Goal: Transaction & Acquisition: Purchase product/service

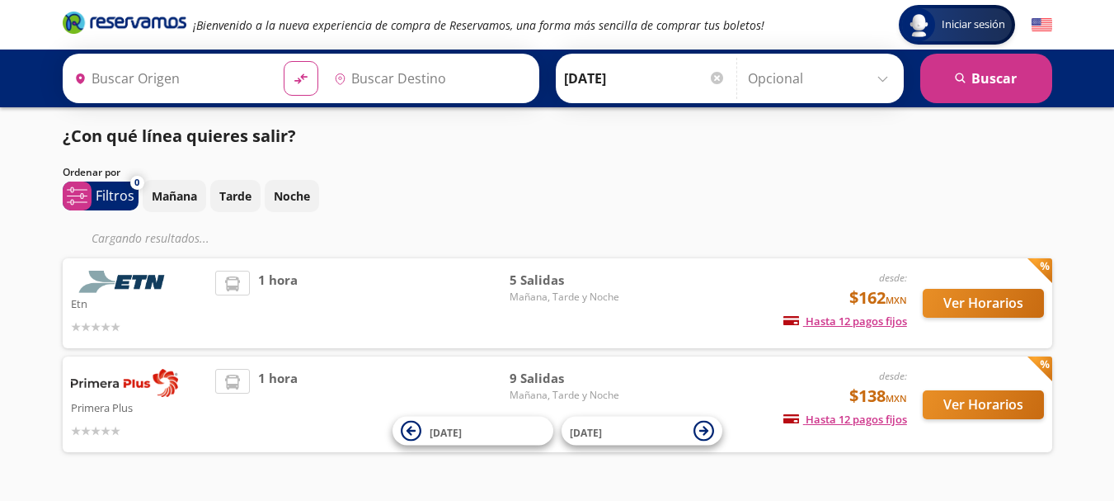
type input "[GEOGRAPHIC_DATA], [GEOGRAPHIC_DATA]"
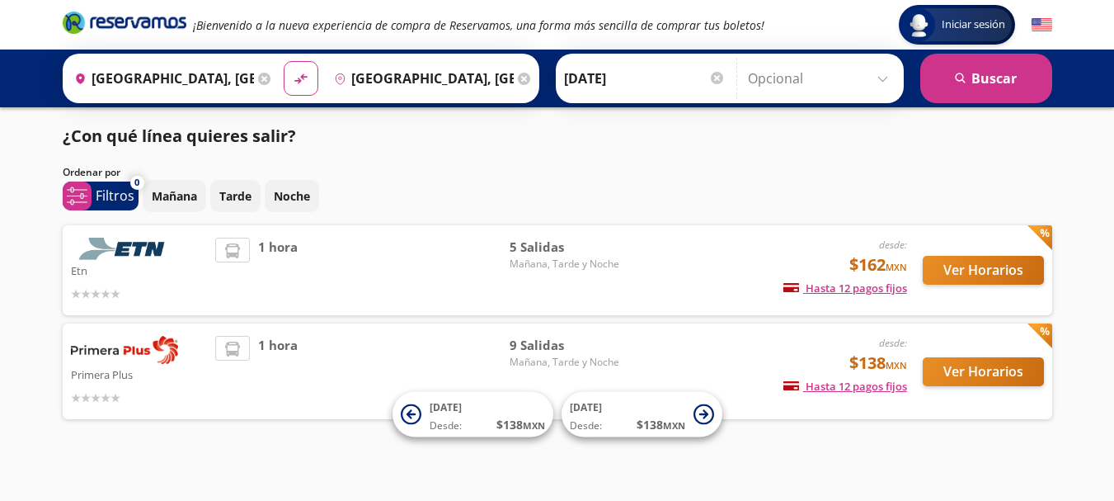
click at [129, 270] on p "Etn" at bounding box center [139, 270] width 137 height 20
click at [977, 270] on button "Ver Horarios" at bounding box center [983, 270] width 121 height 29
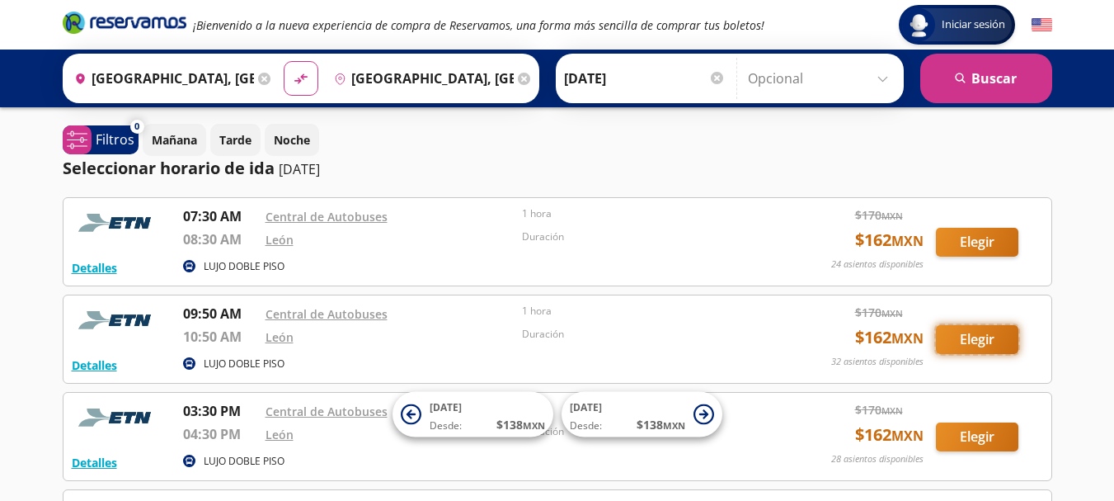
click at [985, 344] on button "Elegir" at bounding box center [977, 339] width 82 height 29
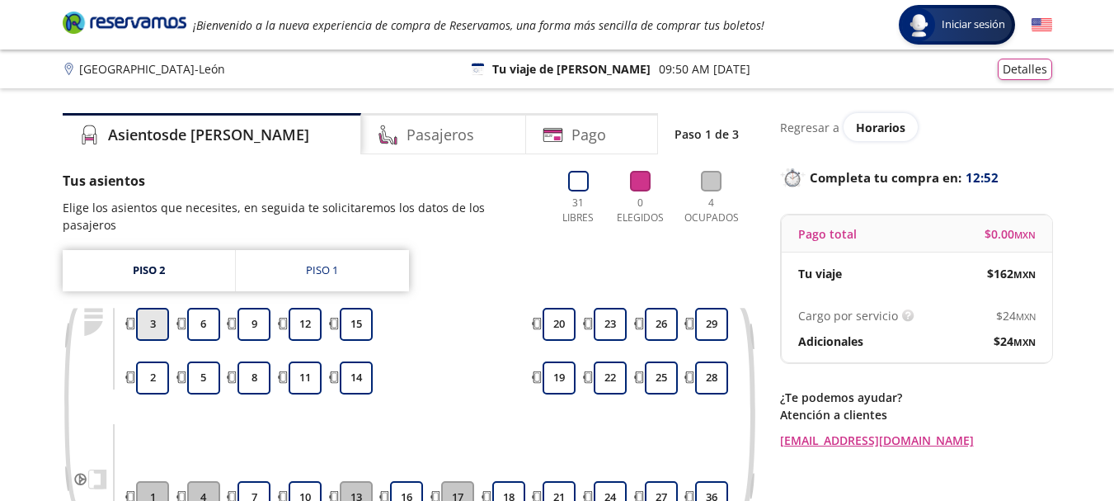
click at [151, 308] on button "3" at bounding box center [152, 324] width 33 height 33
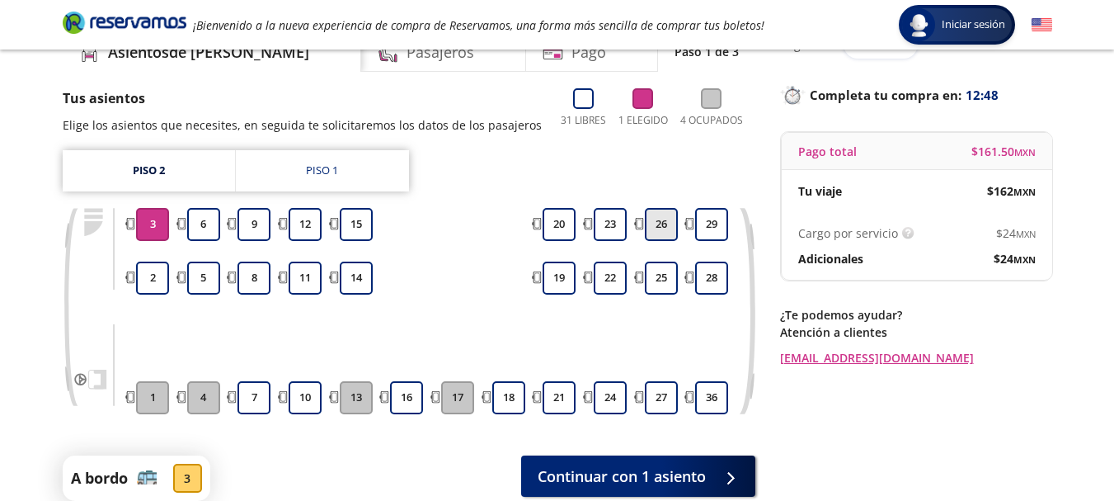
scroll to position [165, 0]
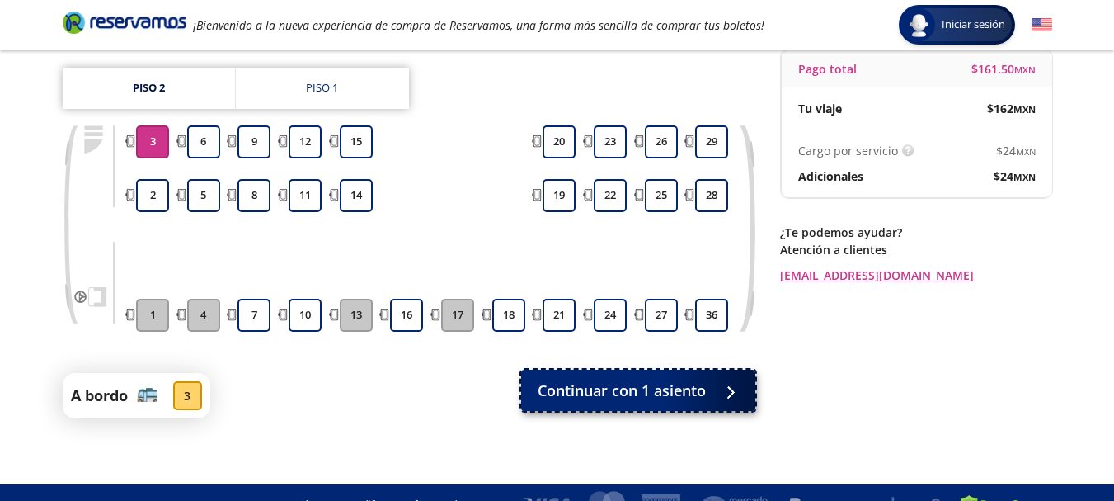
click at [601, 388] on span "Continuar con 1 asiento" at bounding box center [622, 390] width 168 height 22
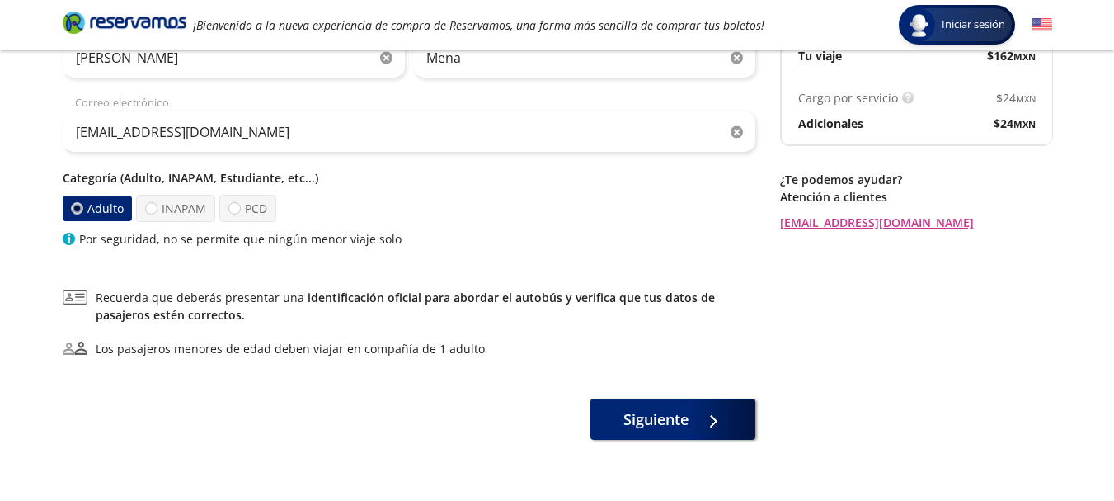
scroll to position [247, 0]
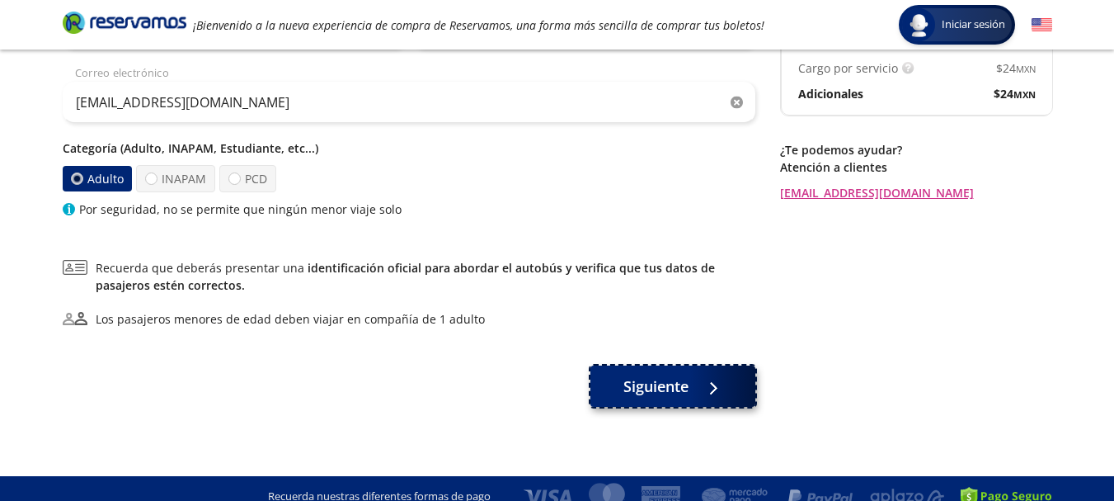
click at [661, 393] on span "Siguiente" at bounding box center [655, 386] width 65 height 22
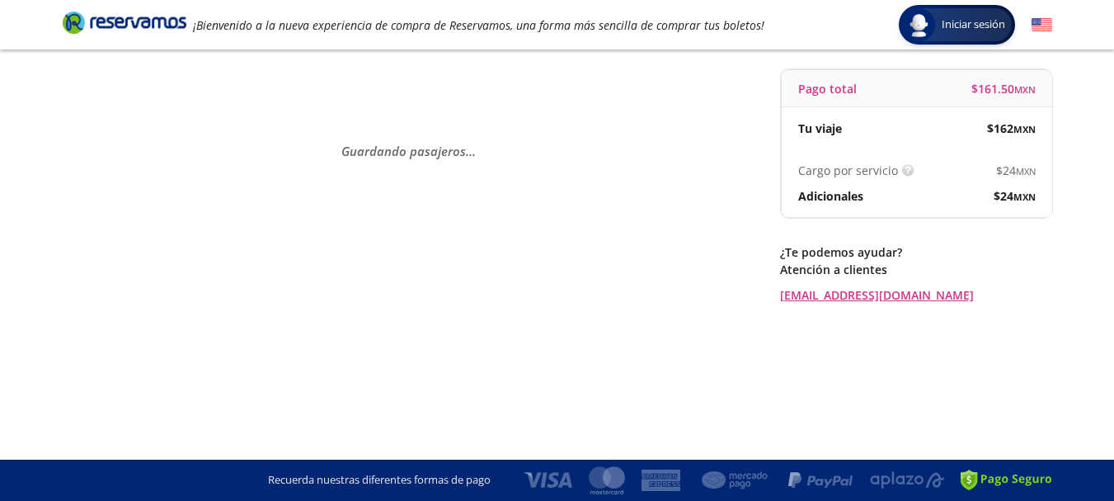
scroll to position [0, 0]
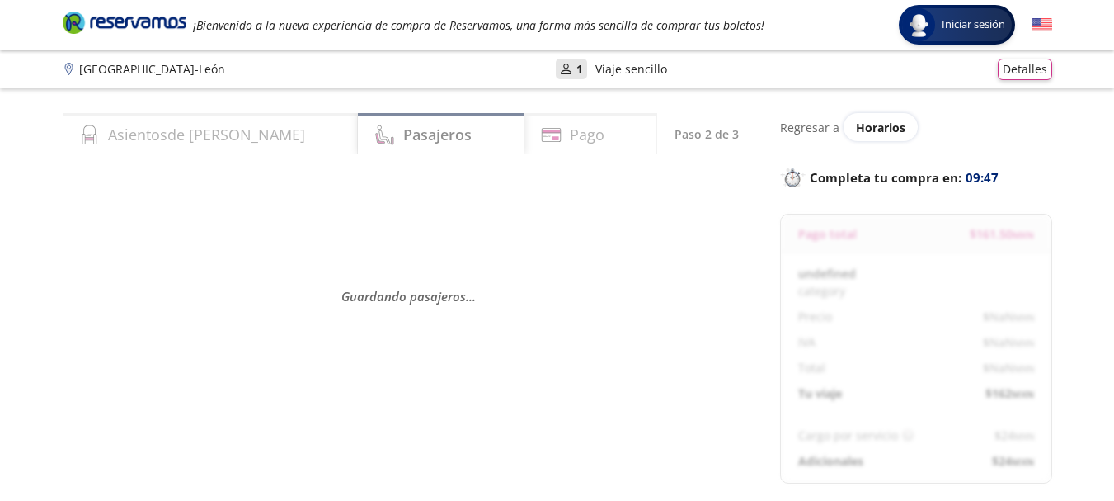
select select "MX"
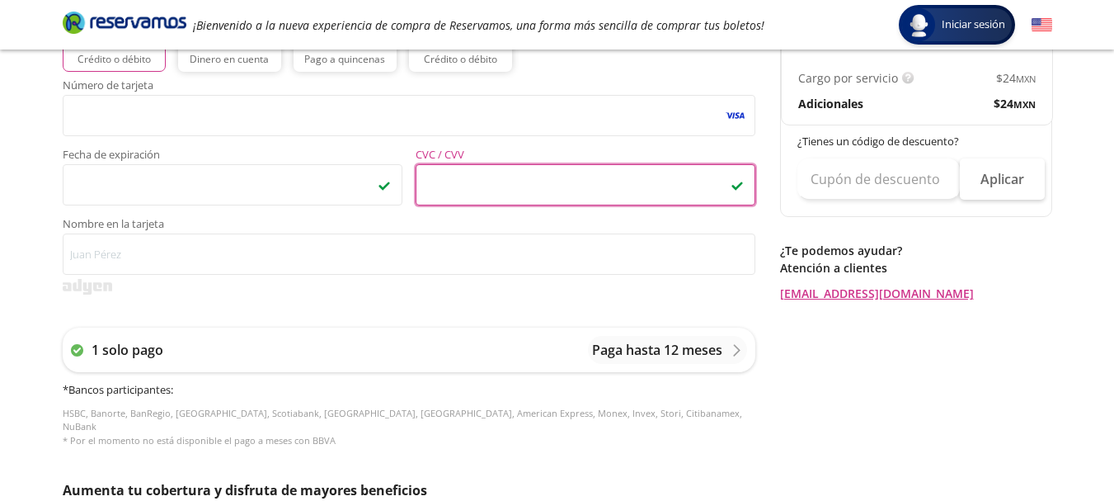
scroll to position [446, 0]
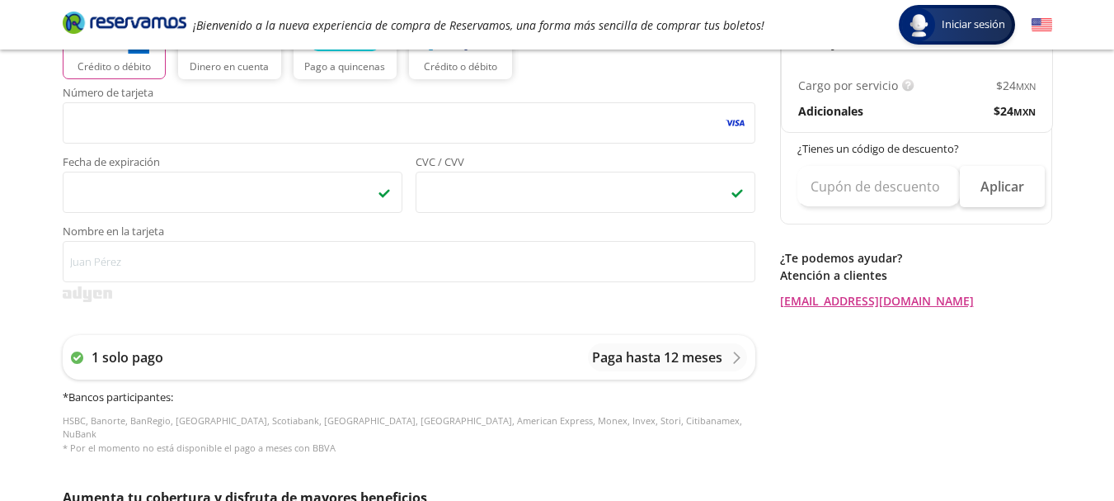
click at [836, 415] on div "Regresar a Horarios Completa tu compra en : 12:50 Pago total $ 185.73 MXN [PERS…" at bounding box center [916, 240] width 272 height 1146
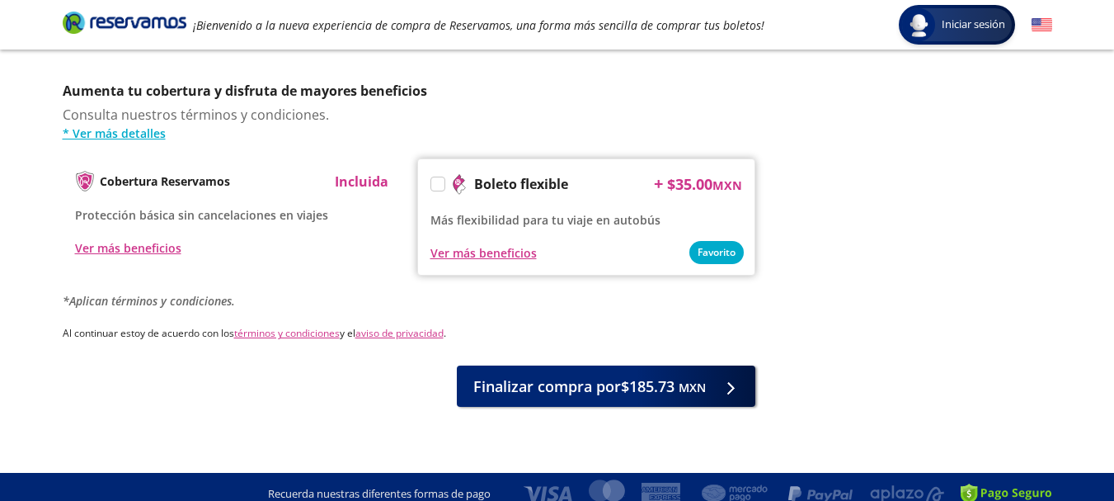
scroll to position [851, 0]
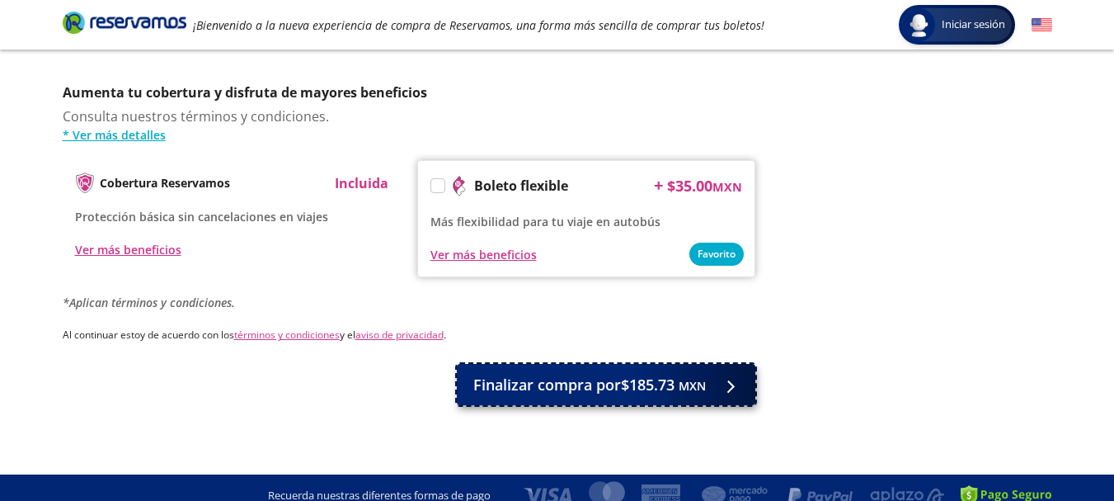
click at [585, 377] on span "Finalizar compra por $185.73 MXN" at bounding box center [589, 385] width 233 height 22
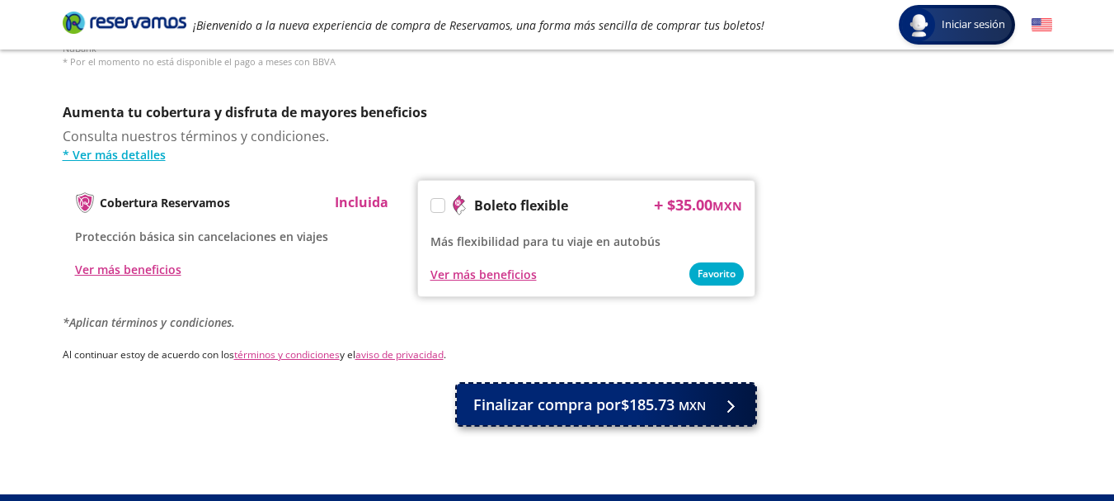
scroll to position [871, 0]
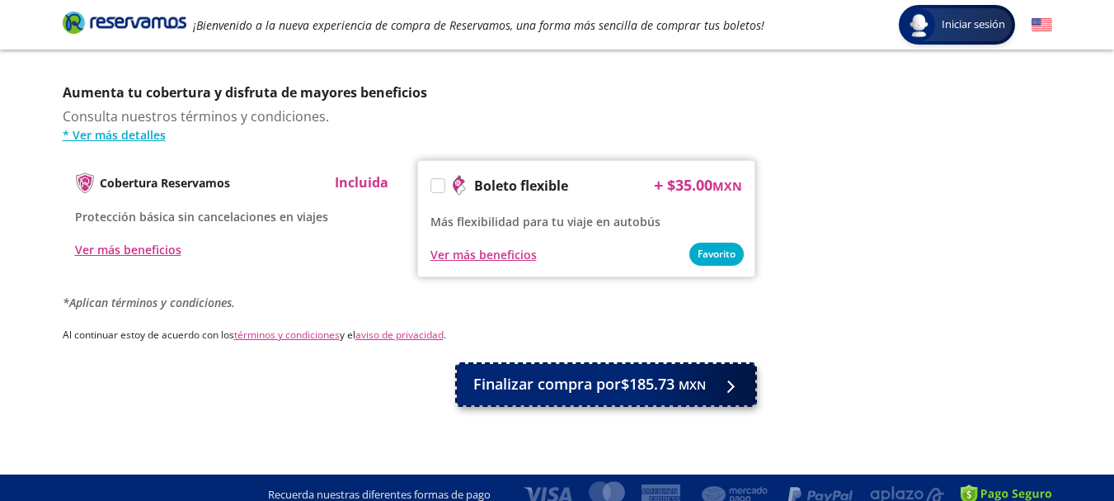
click at [590, 378] on span "Finalizar compra por $185.73 MXN" at bounding box center [589, 384] width 233 height 22
click at [585, 375] on span "Finalizar compra por $185.73 MXN" at bounding box center [589, 384] width 233 height 22
click at [590, 377] on span "Finalizar compra por $185.73 MXN" at bounding box center [589, 384] width 233 height 22
click at [739, 380] on icon at bounding box center [741, 386] width 12 height 12
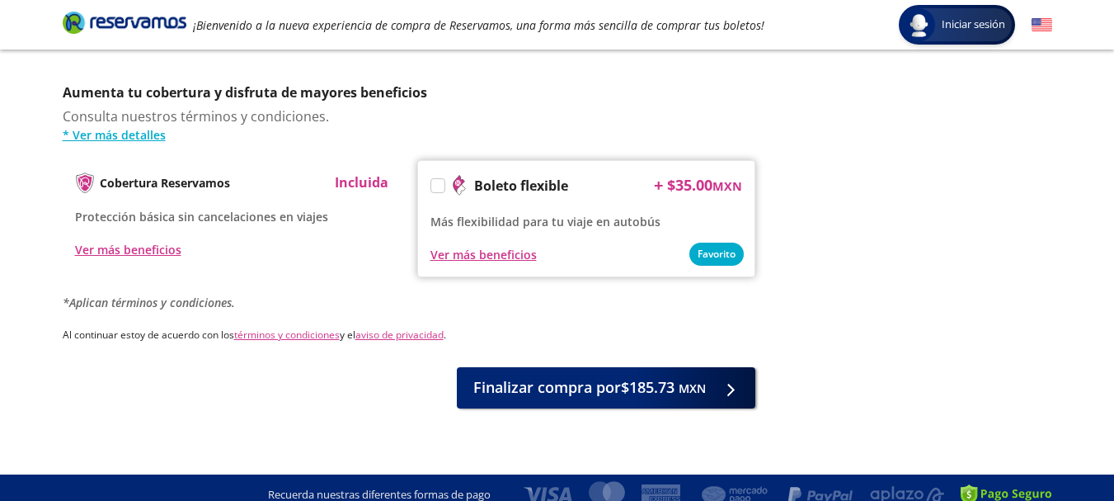
click at [436, 179] on label at bounding box center [437, 185] width 13 height 13
click at [436, 183] on input "Boleto flexible" at bounding box center [436, 188] width 11 height 11
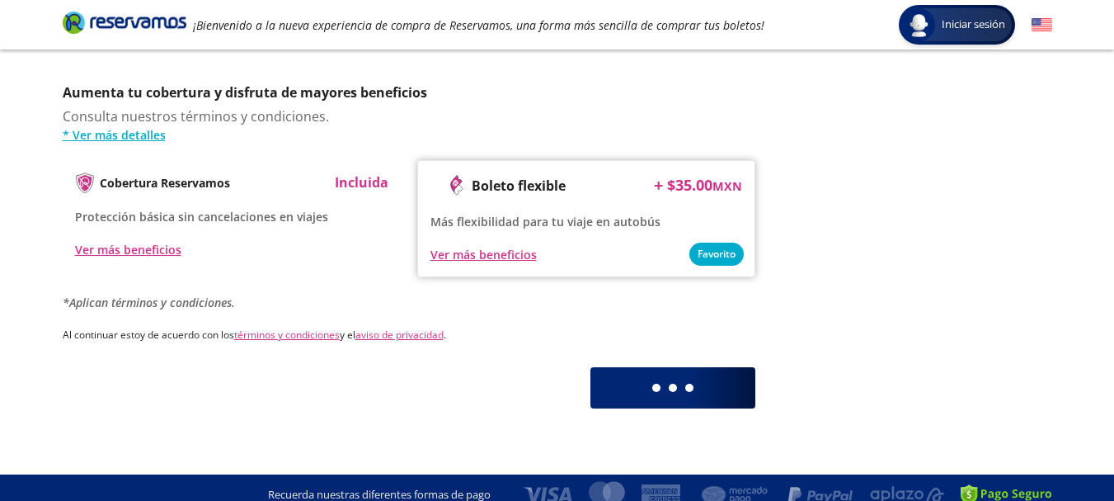
scroll to position [851, 0]
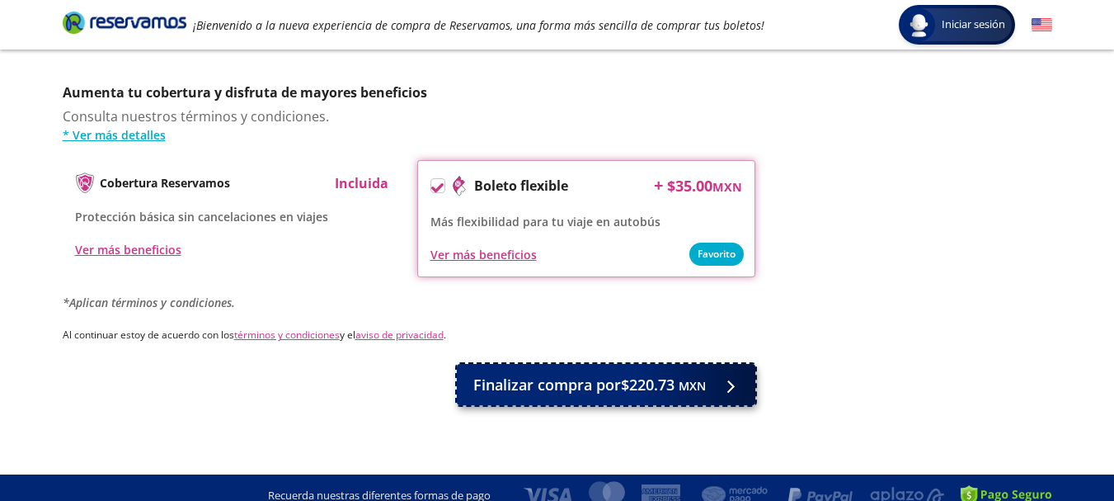
click at [571, 378] on span "Finalizar compra por $220.73 MXN" at bounding box center [589, 385] width 233 height 22
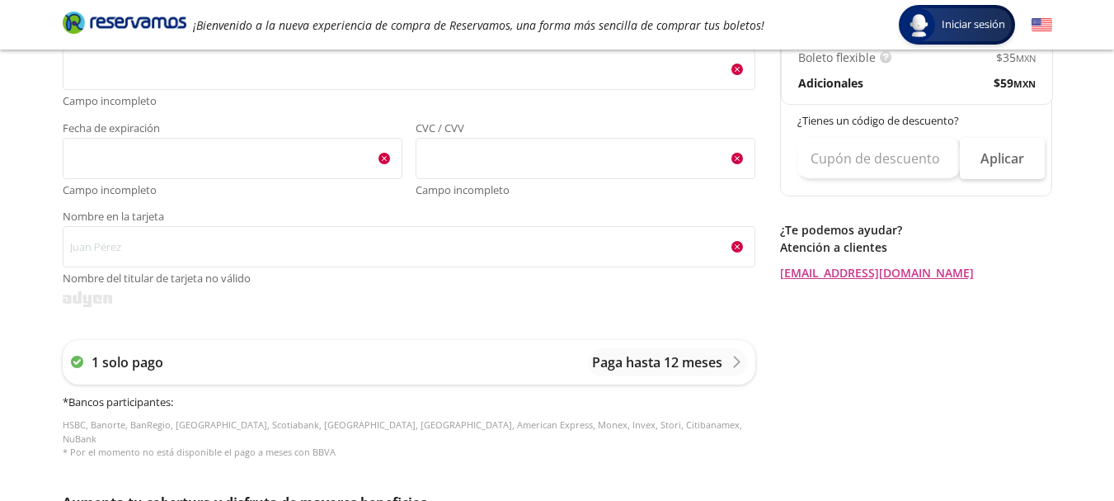
scroll to position [470, 0]
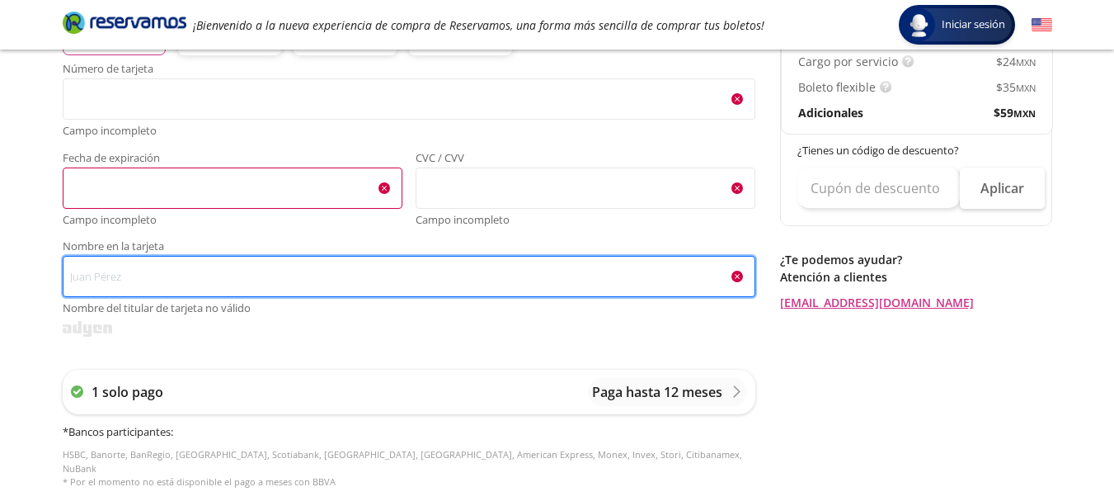
type input "[PERSON_NAME]"
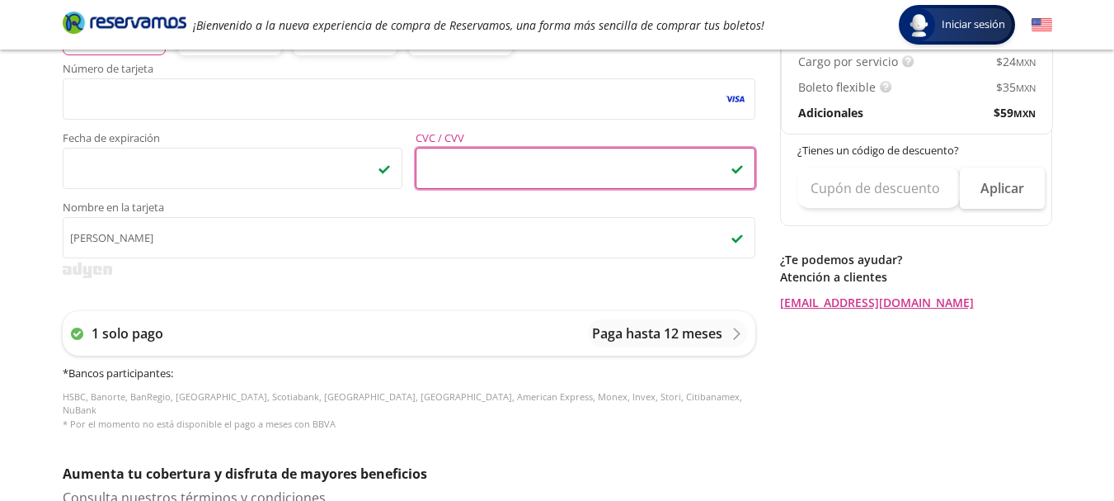
click at [340, 198] on div "Número de tarjeta <p>Your browser does not support iframes.</p> Fecha de expira…" at bounding box center [409, 160] width 693 height 195
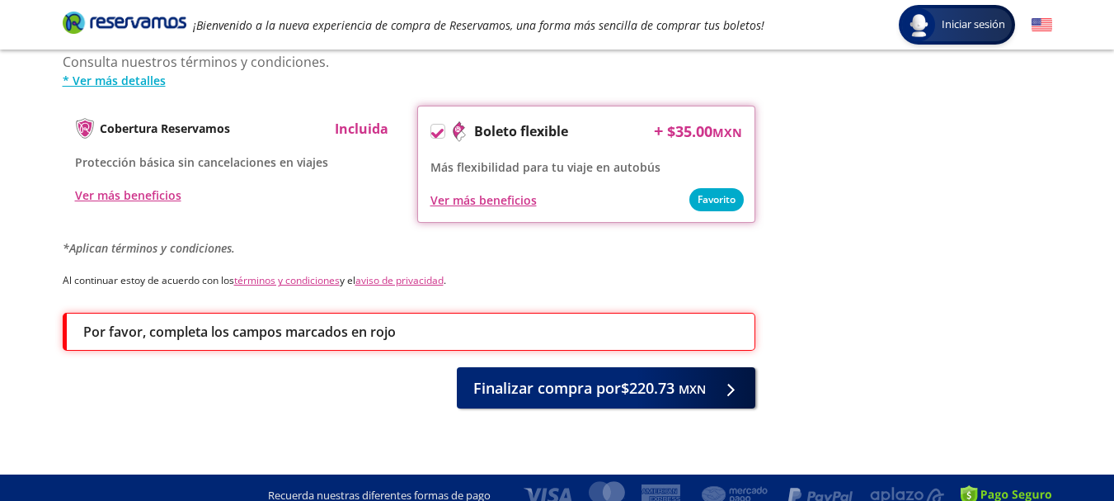
scroll to position [907, 0]
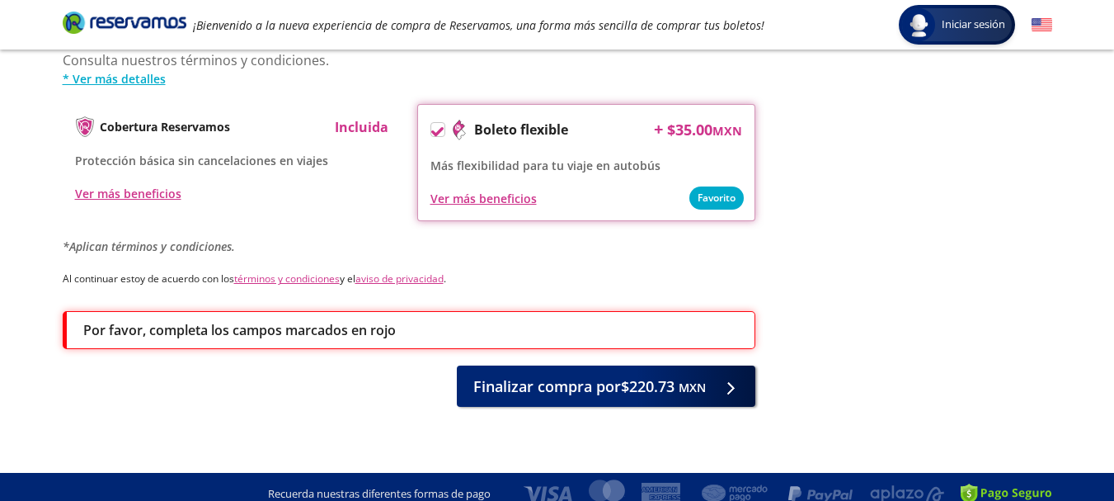
click at [439, 127] on icon at bounding box center [437, 131] width 12 height 9
click at [439, 127] on input "Boleto flexible" at bounding box center [436, 132] width 11 height 11
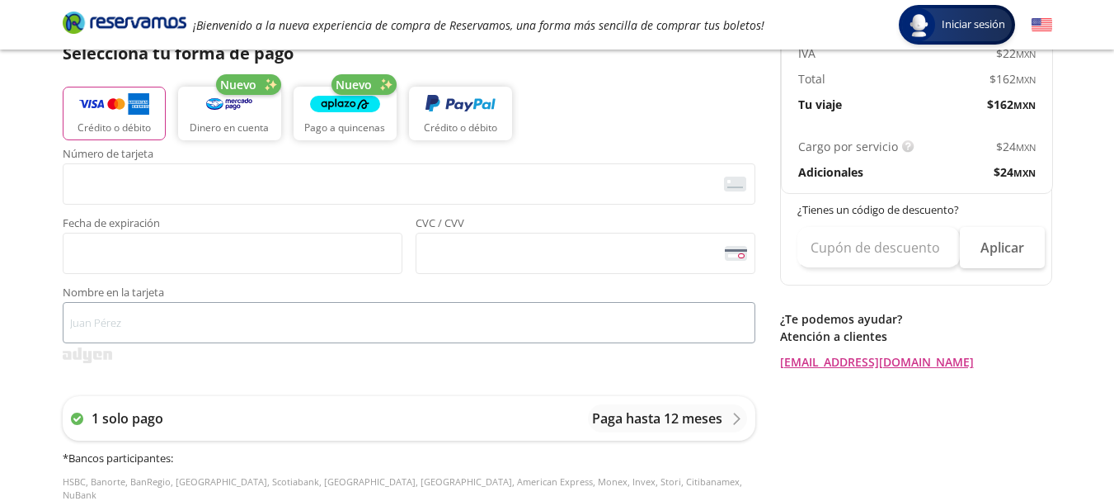
scroll to position [412, 0]
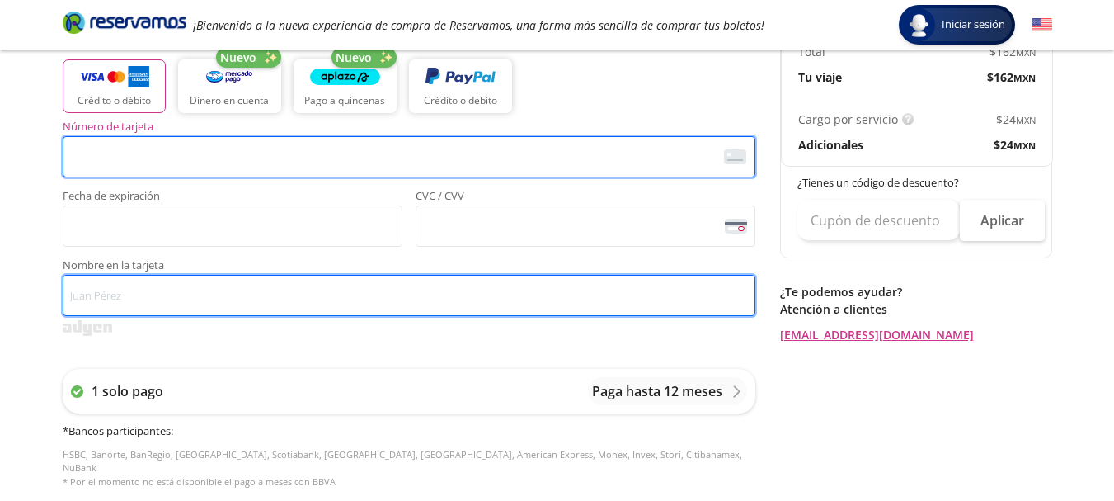
type input "[PERSON_NAME]"
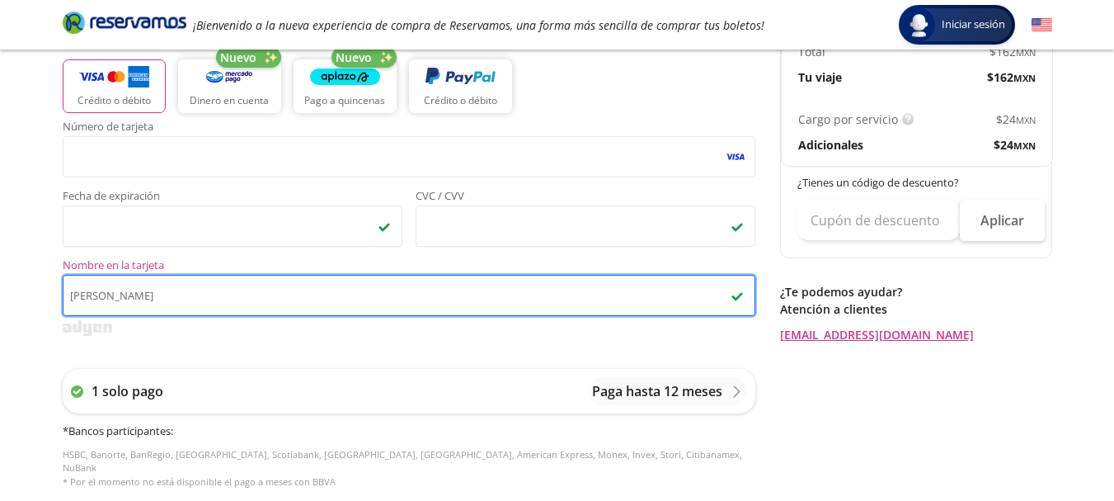
click at [346, 284] on input "[PERSON_NAME]" at bounding box center [409, 295] width 693 height 41
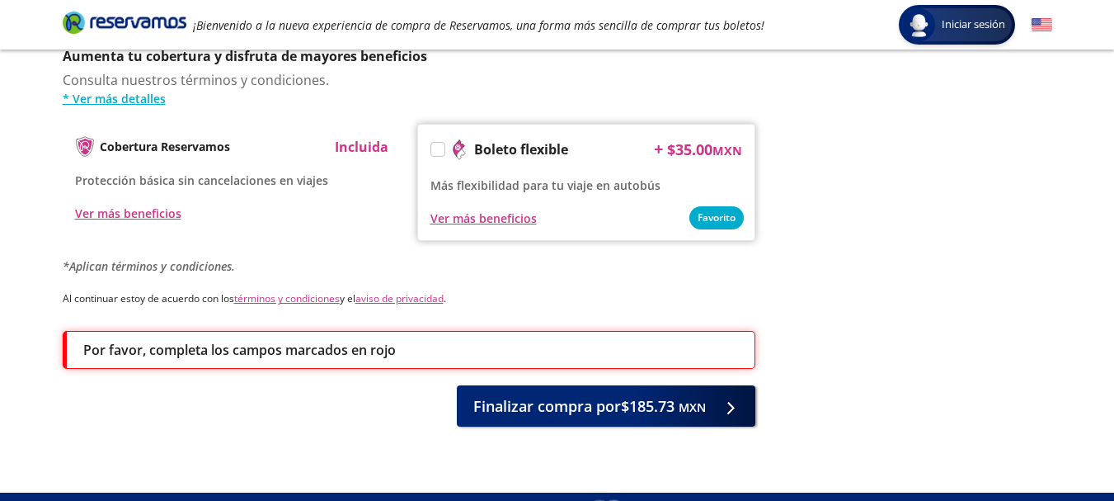
scroll to position [907, 0]
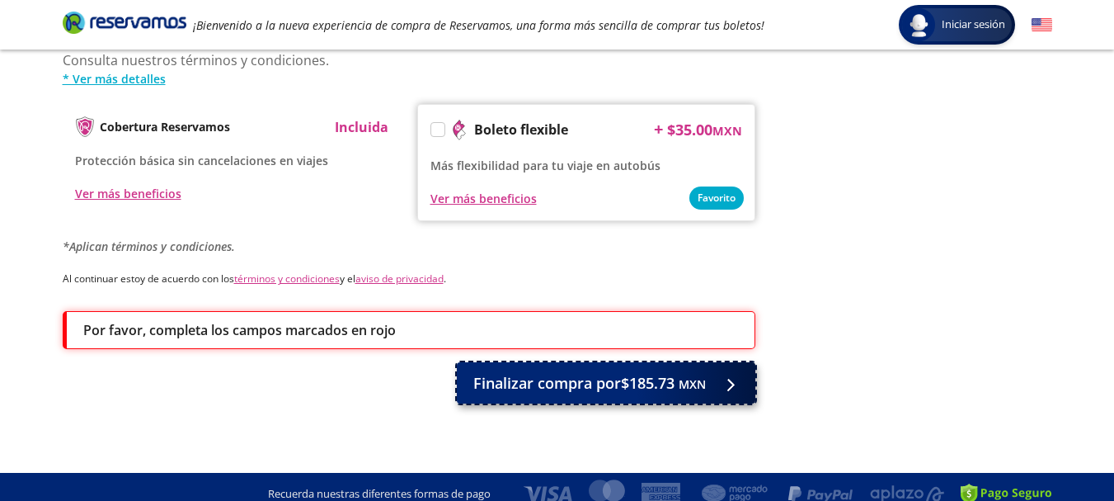
click at [518, 388] on button "Finalizar compra por $185.73 MXN" at bounding box center [606, 382] width 299 height 41
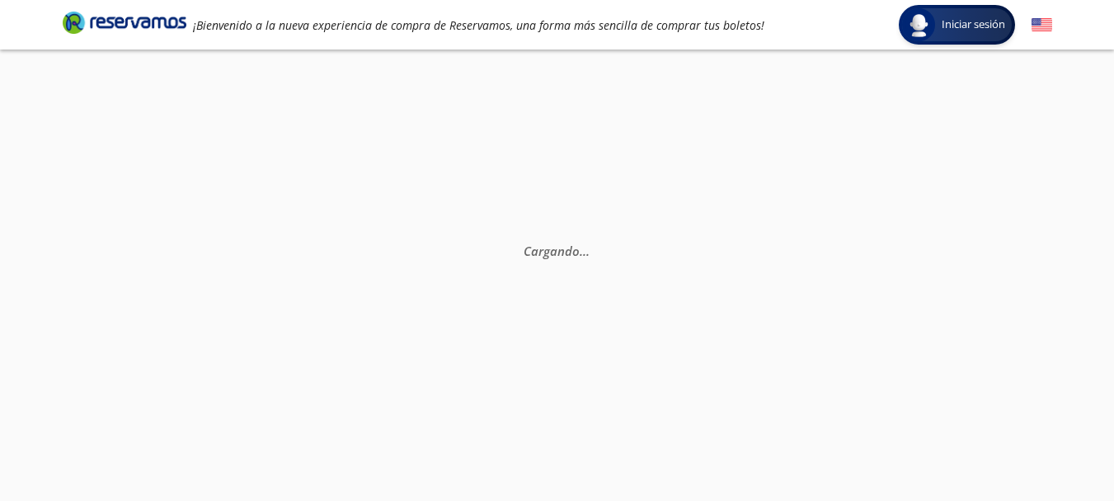
scroll to position [0, 0]
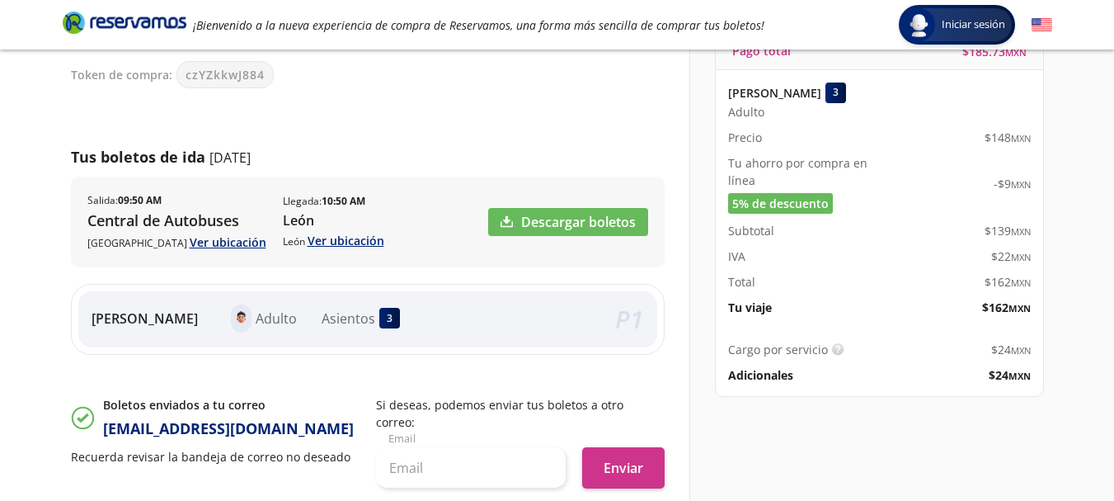
scroll to position [136, 0]
